Goal: Information Seeking & Learning: Learn about a topic

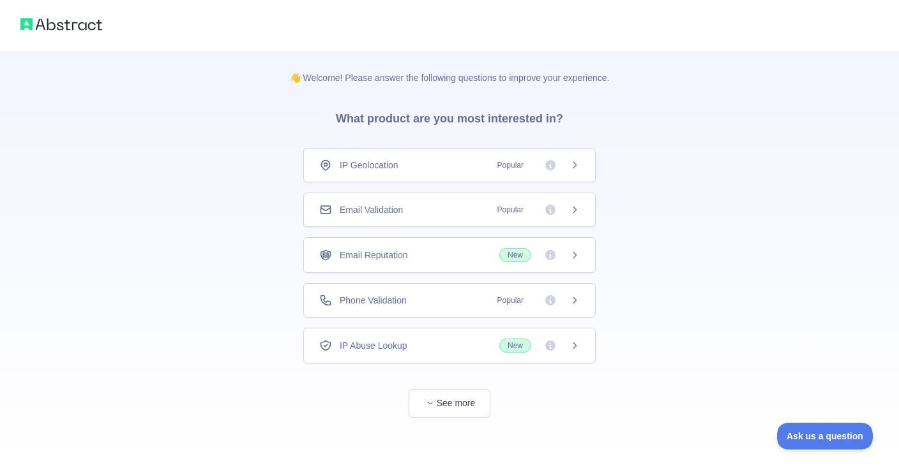
click at [575, 299] on icon at bounding box center [574, 300] width 10 height 10
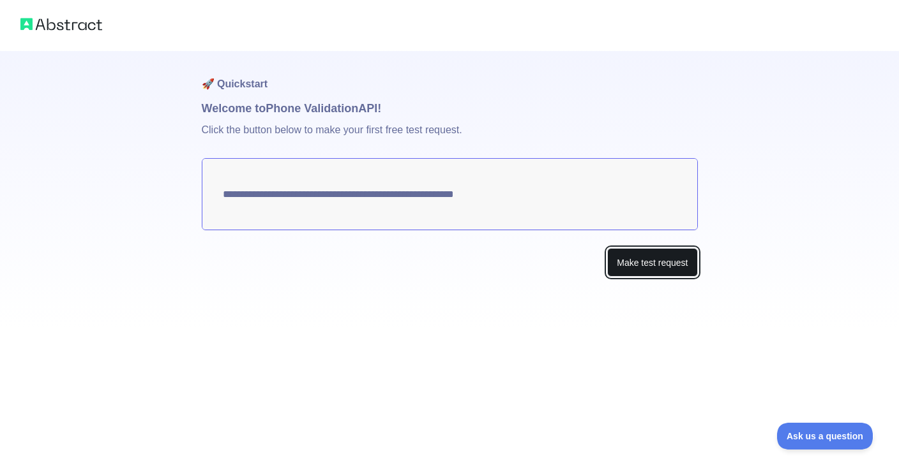
click at [632, 262] on button "Make test request" at bounding box center [652, 262] width 90 height 29
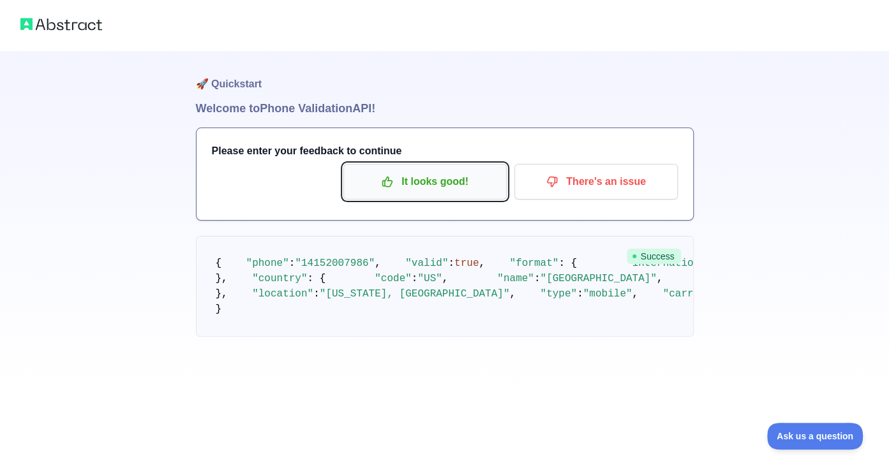
click at [425, 199] on button "It looks good!" at bounding box center [424, 182] width 163 height 36
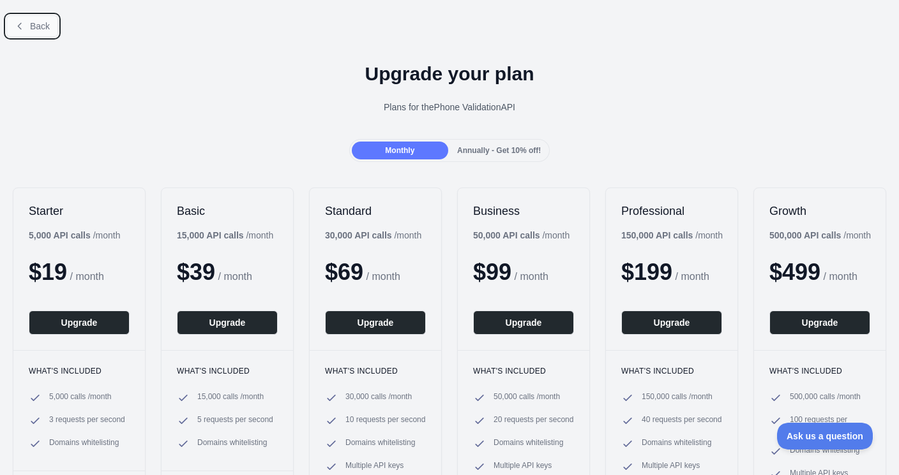
click at [34, 23] on span "Back" at bounding box center [40, 26] width 20 height 10
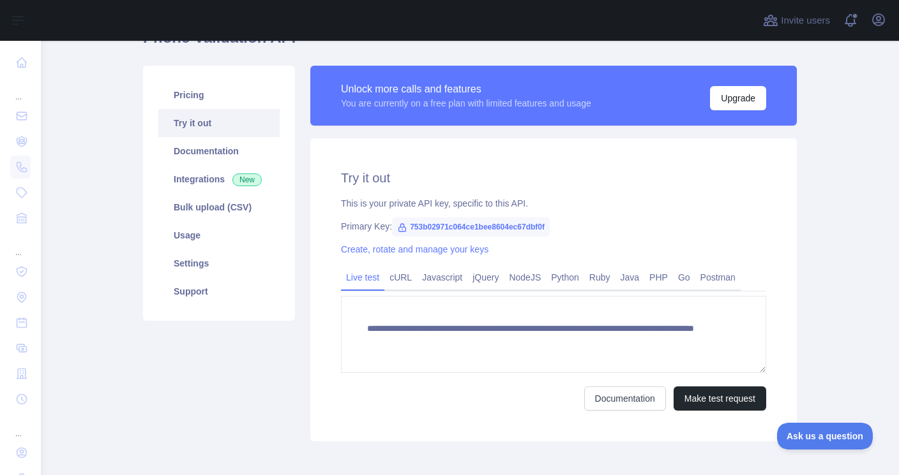
scroll to position [70, 0]
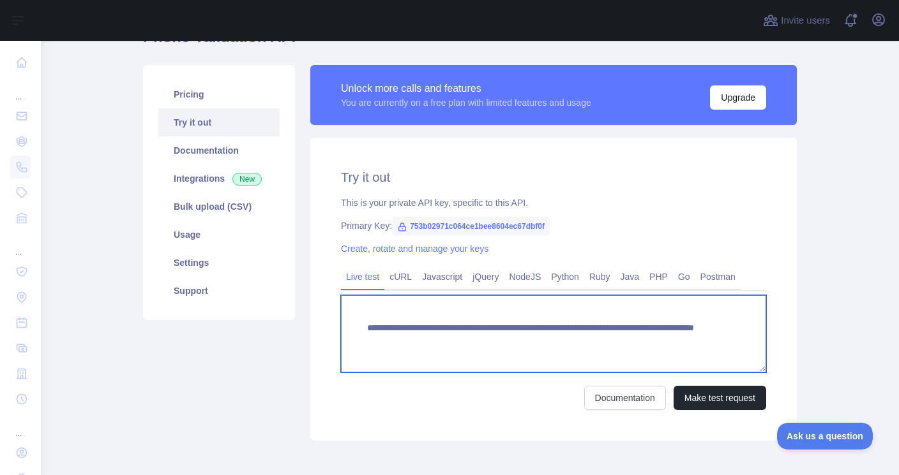
drag, startPoint x: 398, startPoint y: 338, endPoint x: 652, endPoint y: 338, distance: 254.6
click at [652, 338] on textarea "**********" at bounding box center [553, 333] width 425 height 77
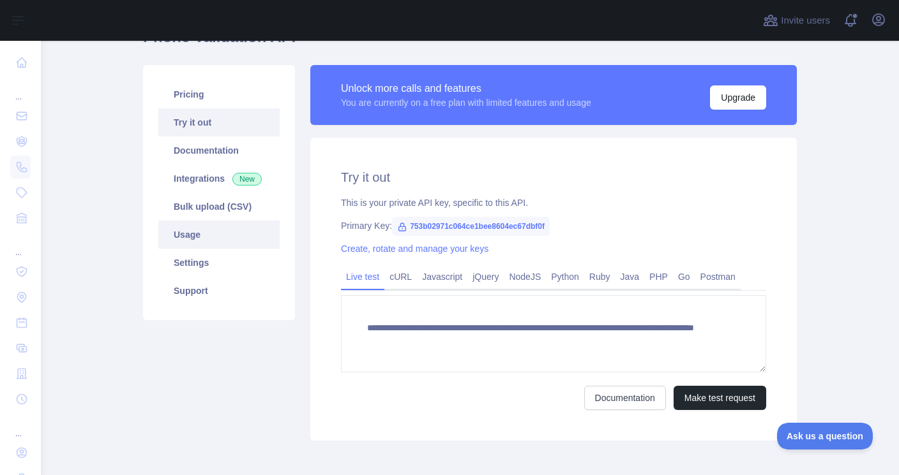
click at [223, 230] on link "Usage" at bounding box center [218, 235] width 121 height 28
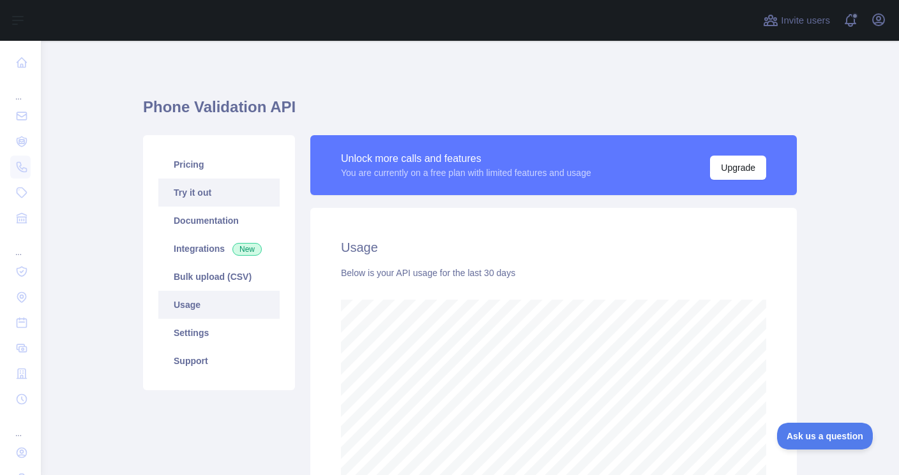
click at [219, 198] on link "Try it out" at bounding box center [218, 193] width 121 height 28
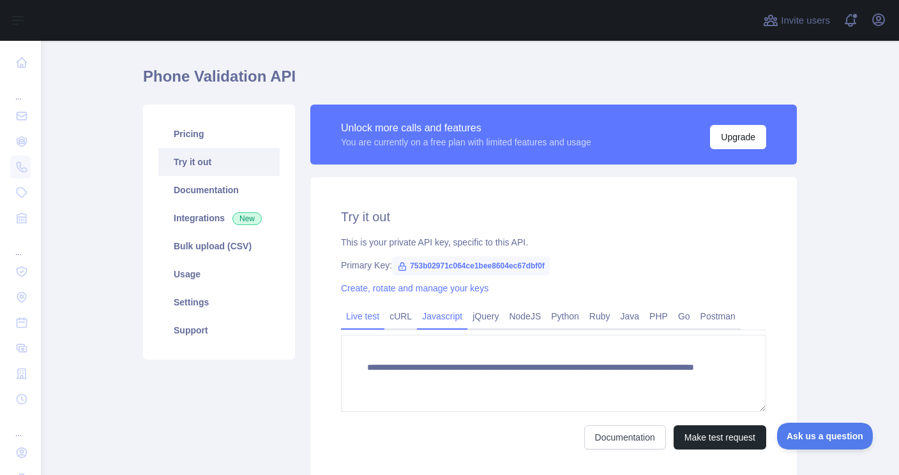
scroll to position [31, 0]
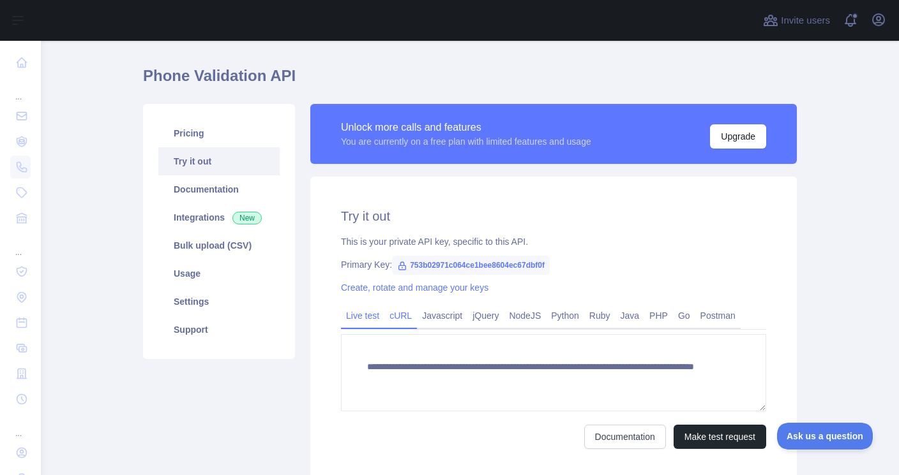
click at [400, 314] on link "cURL" at bounding box center [400, 316] width 33 height 20
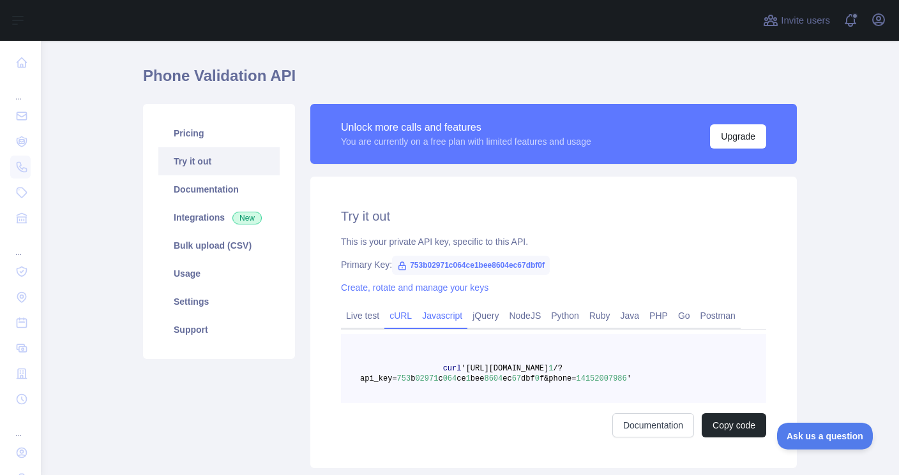
click at [440, 317] on link "Javascript" at bounding box center [442, 316] width 50 height 20
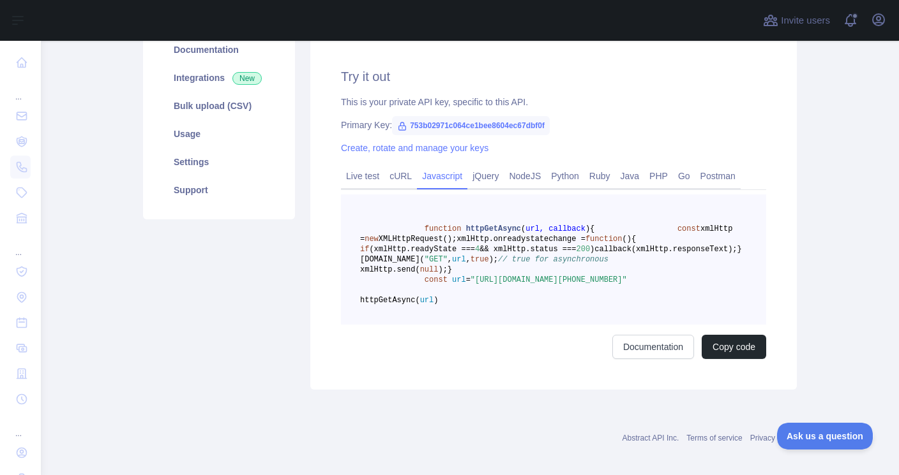
scroll to position [151, 0]
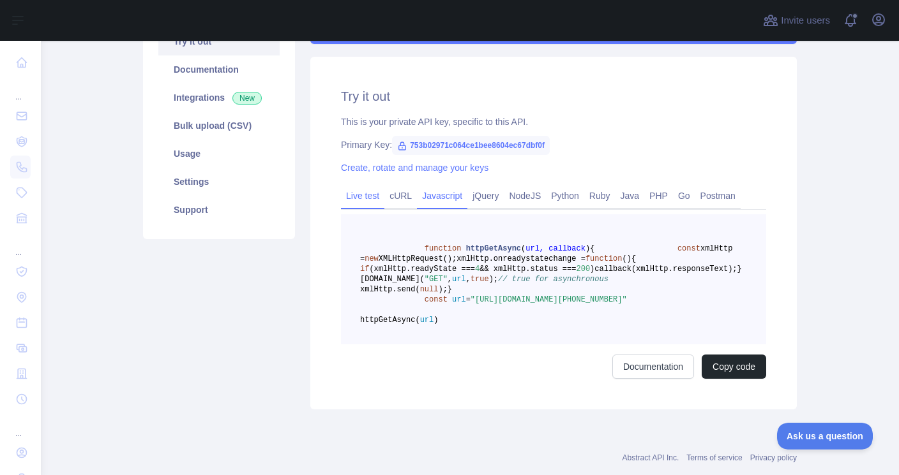
click at [359, 192] on link "Live test" at bounding box center [362, 196] width 43 height 20
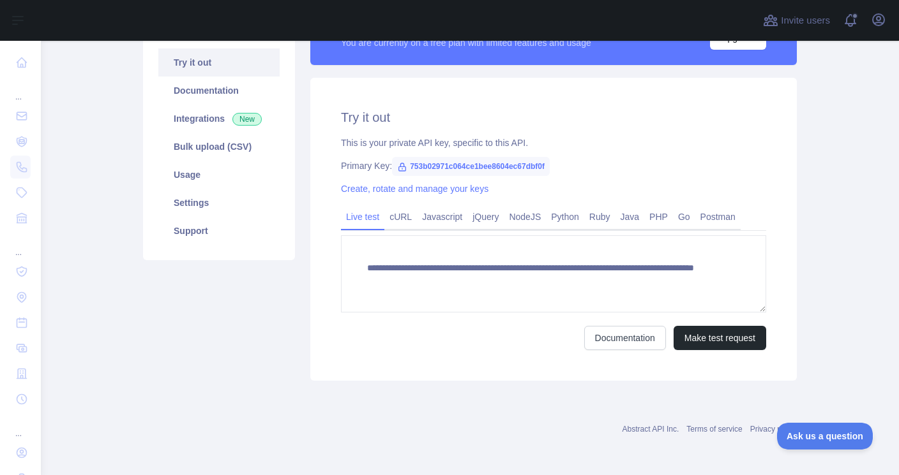
scroll to position [129, 0]
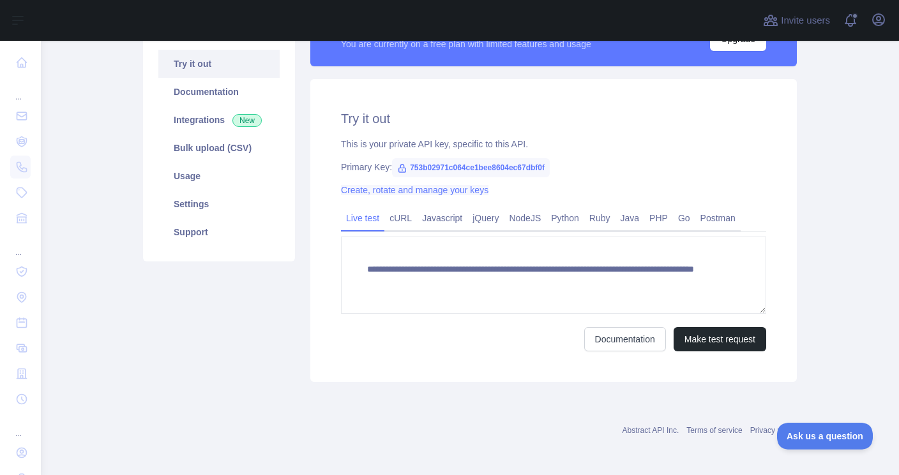
click at [391, 191] on link "Create, rotate and manage your keys" at bounding box center [414, 190] width 147 height 10
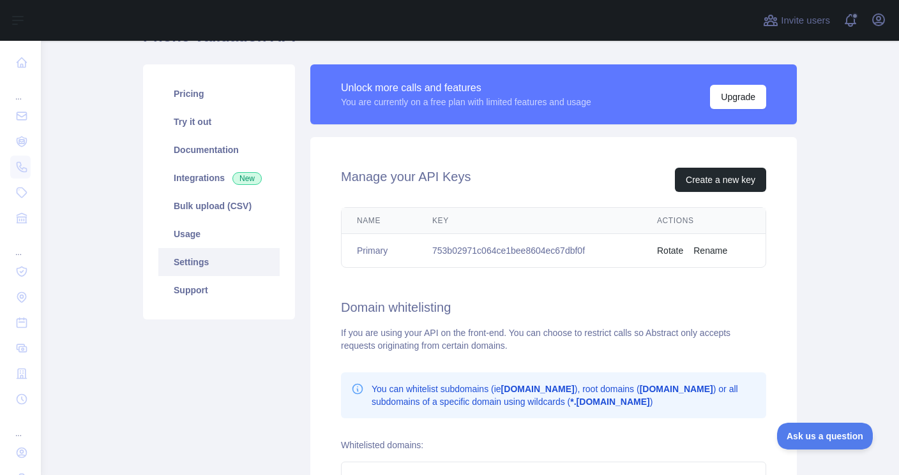
scroll to position [43, 0]
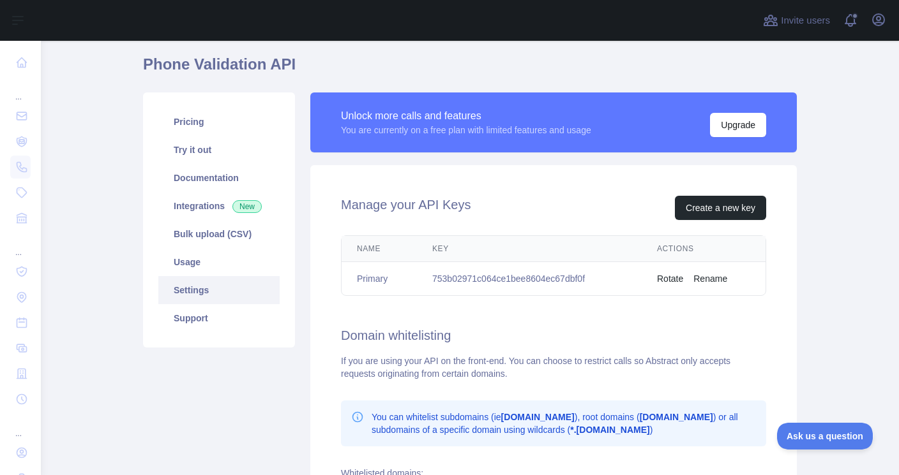
drag, startPoint x: 430, startPoint y: 286, endPoint x: 430, endPoint y: 276, distance: 9.6
click at [430, 276] on td "753b02971c064ce1bee8604ec67dbf0f" at bounding box center [529, 279] width 225 height 34
copy td "753b02971c064ce1bee8604ec67dbf0f"
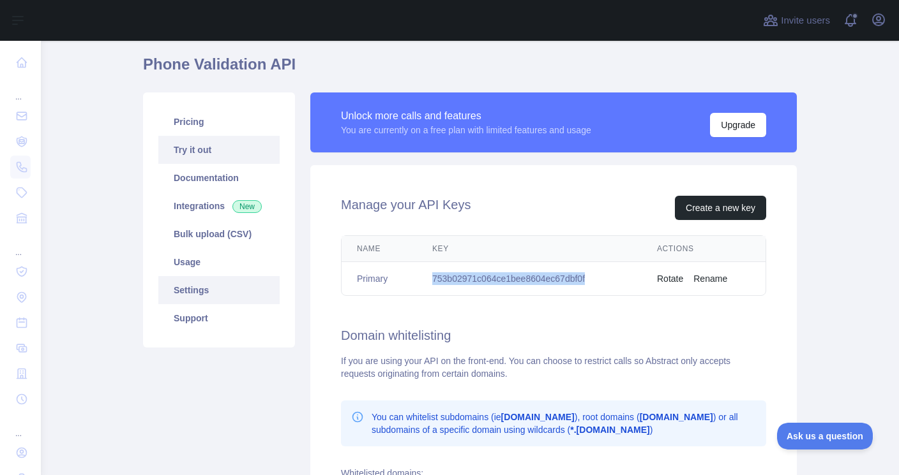
click at [191, 142] on link "Try it out" at bounding box center [218, 150] width 121 height 28
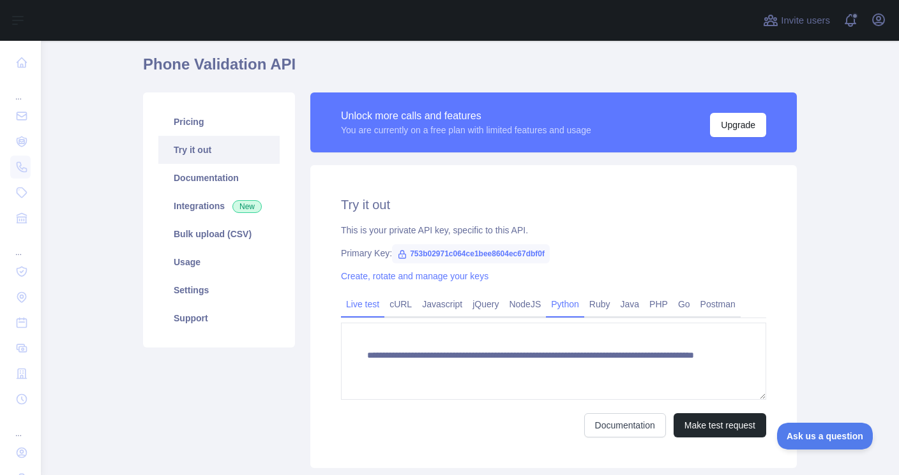
click at [566, 294] on link "Python" at bounding box center [565, 304] width 38 height 20
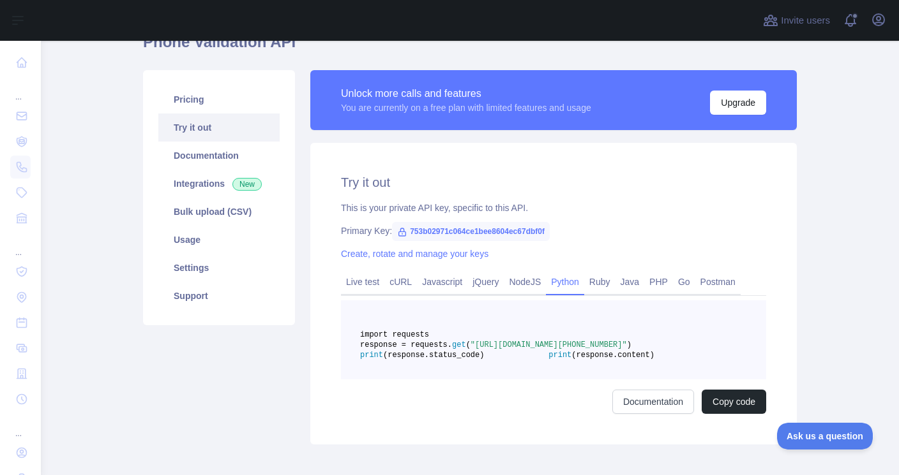
scroll to position [49, 0]
